Goal: Book appointment/travel/reservation

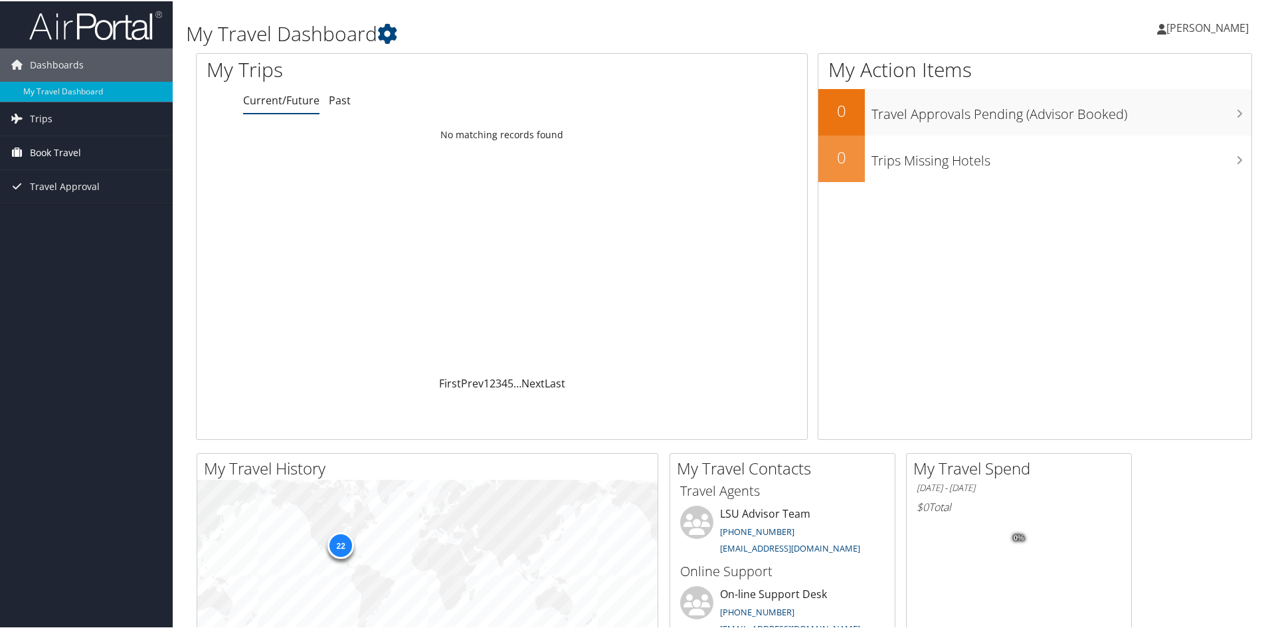
click at [76, 149] on span "Book Travel" at bounding box center [55, 151] width 51 height 33
click at [74, 193] on link "Book/Manage Online Trips" at bounding box center [86, 198] width 173 height 20
